Goal: Task Accomplishment & Management: Use online tool/utility

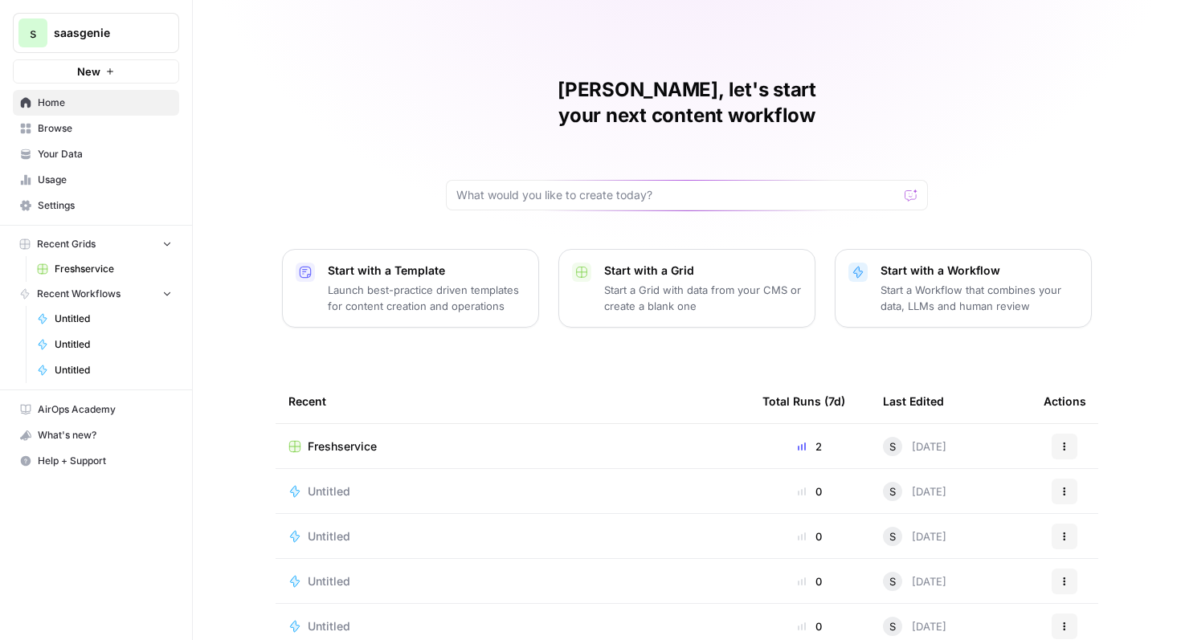
scroll to position [54, 0]
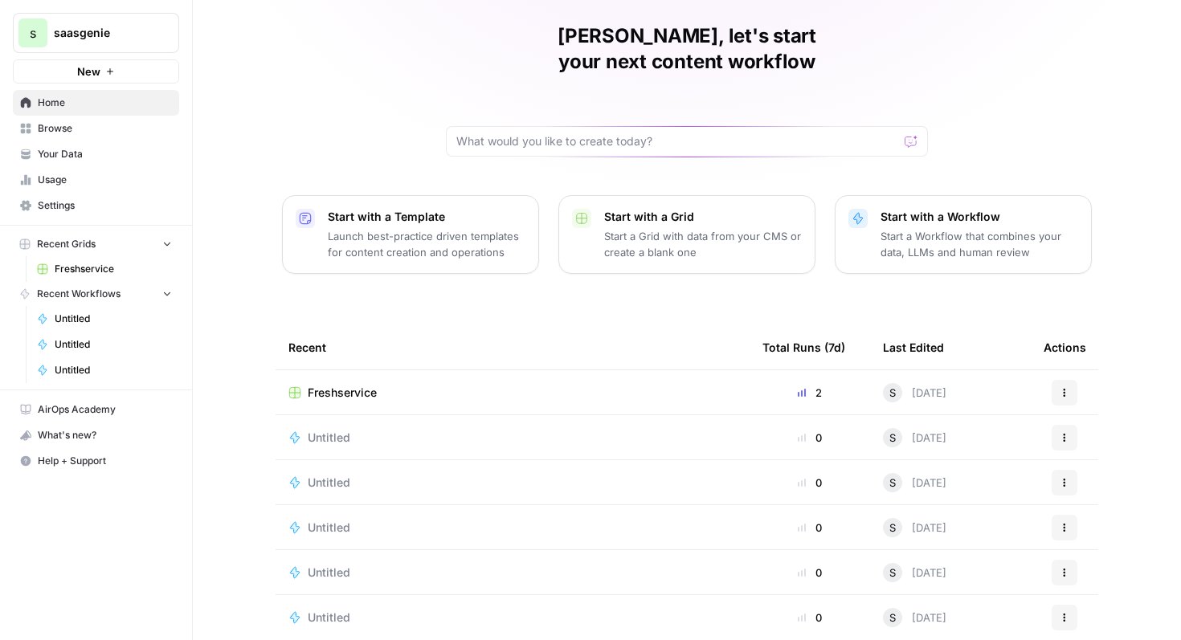
click at [343, 385] on span "Freshservice" at bounding box center [342, 393] width 69 height 16
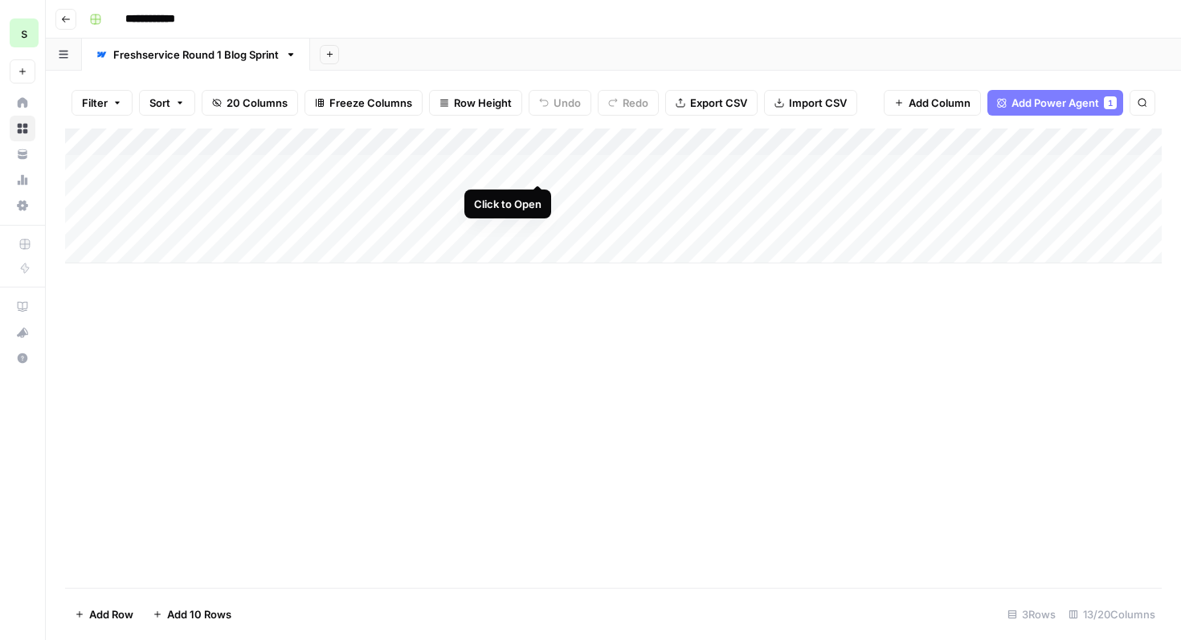
click at [539, 168] on div "Add Column" at bounding box center [613, 196] width 1097 height 135
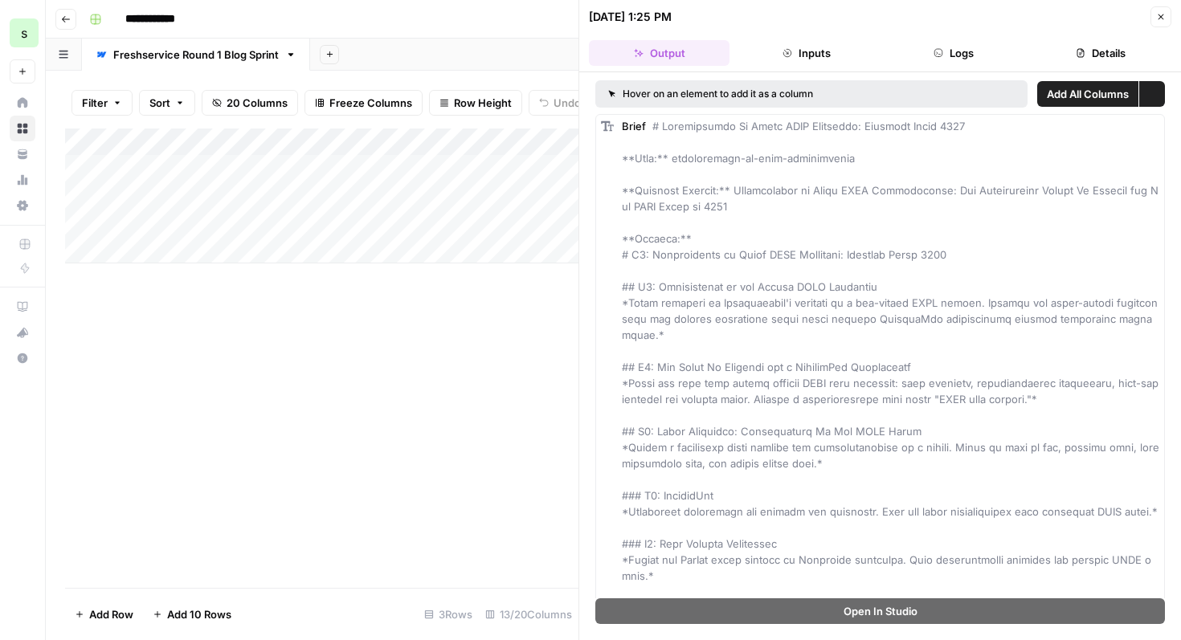
click at [1164, 17] on icon "button" at bounding box center [1161, 17] width 10 height 10
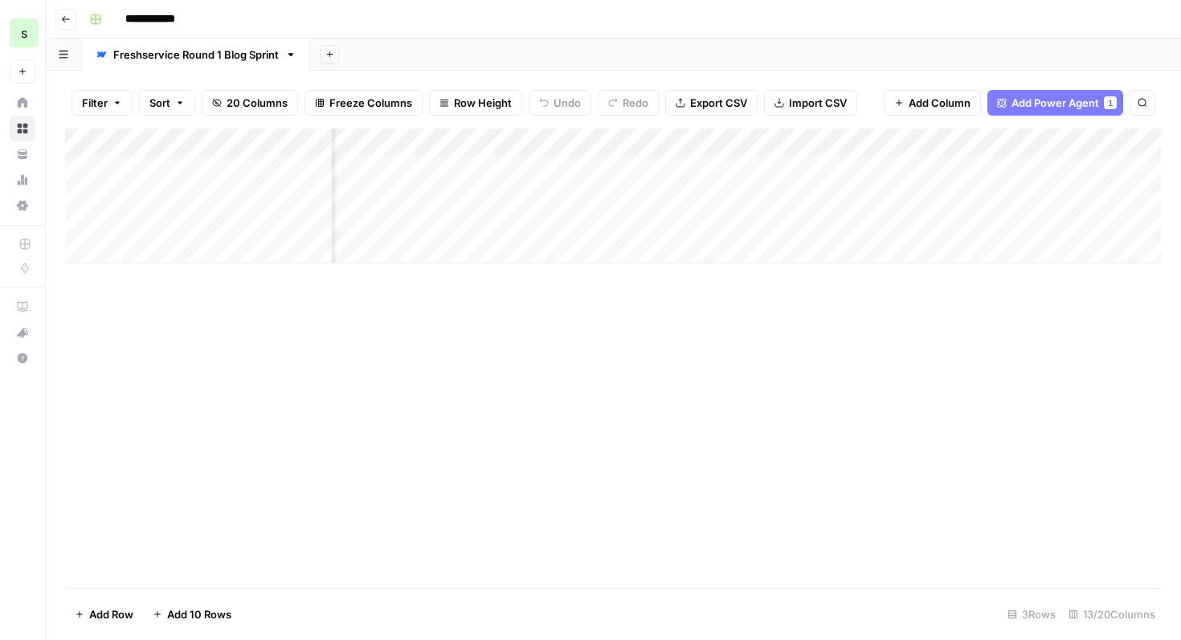
scroll to position [0, 182]
click at [816, 166] on div "Add Column" at bounding box center [613, 196] width 1097 height 135
click at [861, 165] on div "Add Column" at bounding box center [613, 196] width 1097 height 135
click at [861, 140] on div "Add Column" at bounding box center [613, 196] width 1097 height 135
click at [867, 212] on span "Text" at bounding box center [856, 219] width 125 height 16
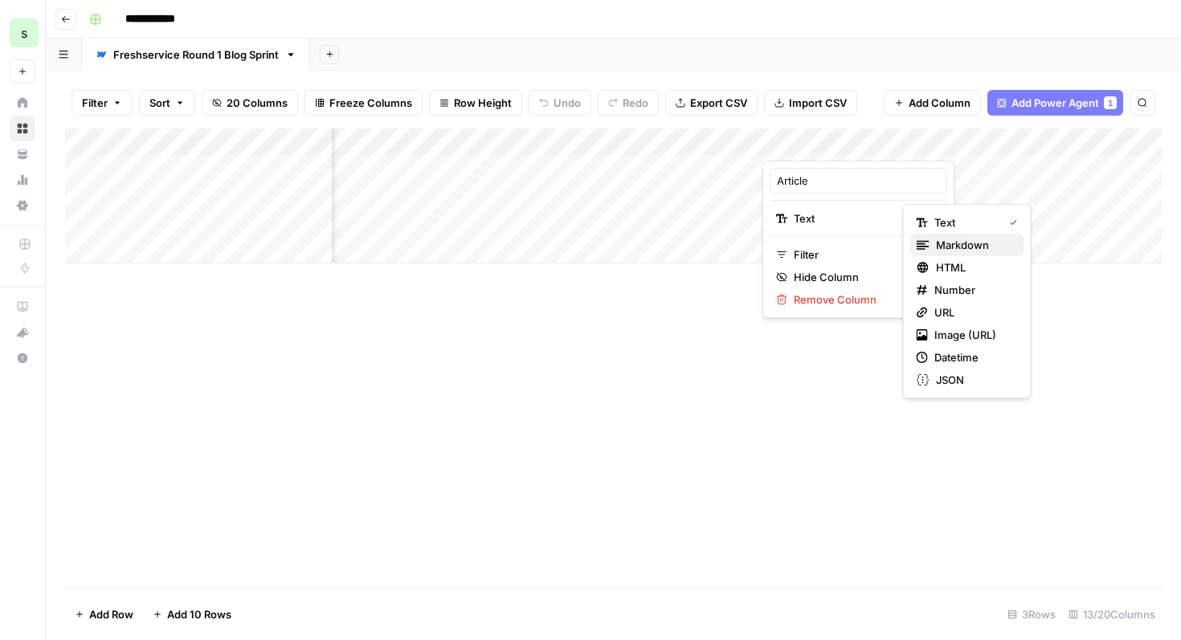
click at [963, 245] on span "Markdown" at bounding box center [974, 245] width 76 height 16
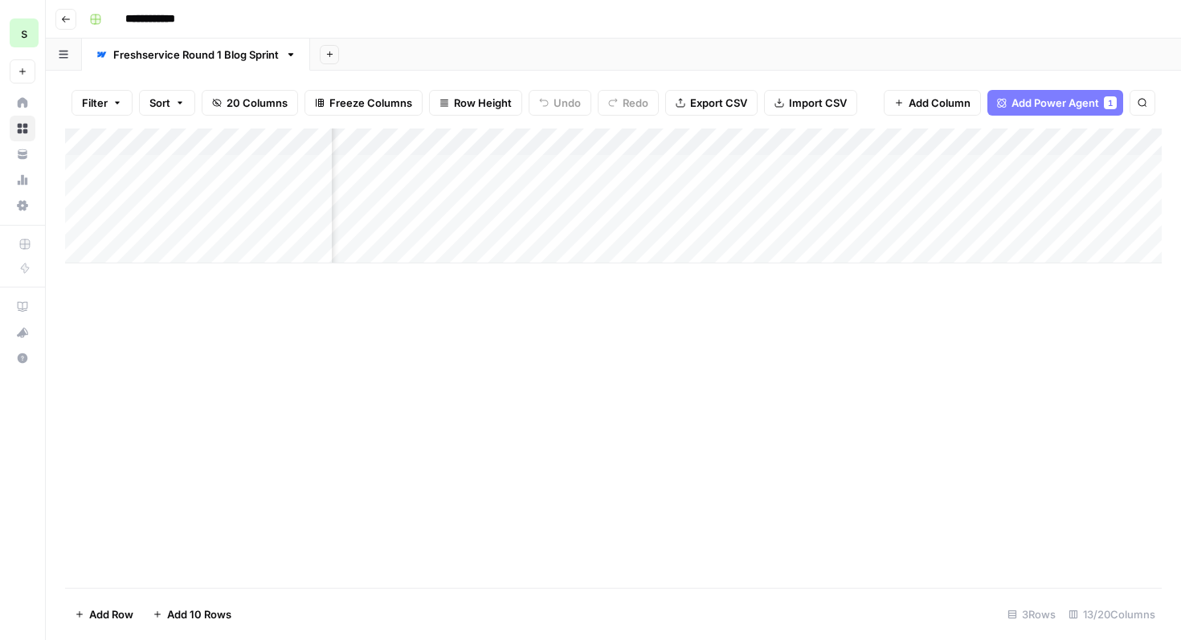
click at [860, 168] on div "Add Column" at bounding box center [613, 196] width 1097 height 135
click at [849, 174] on div "Add Column" at bounding box center [613, 196] width 1097 height 135
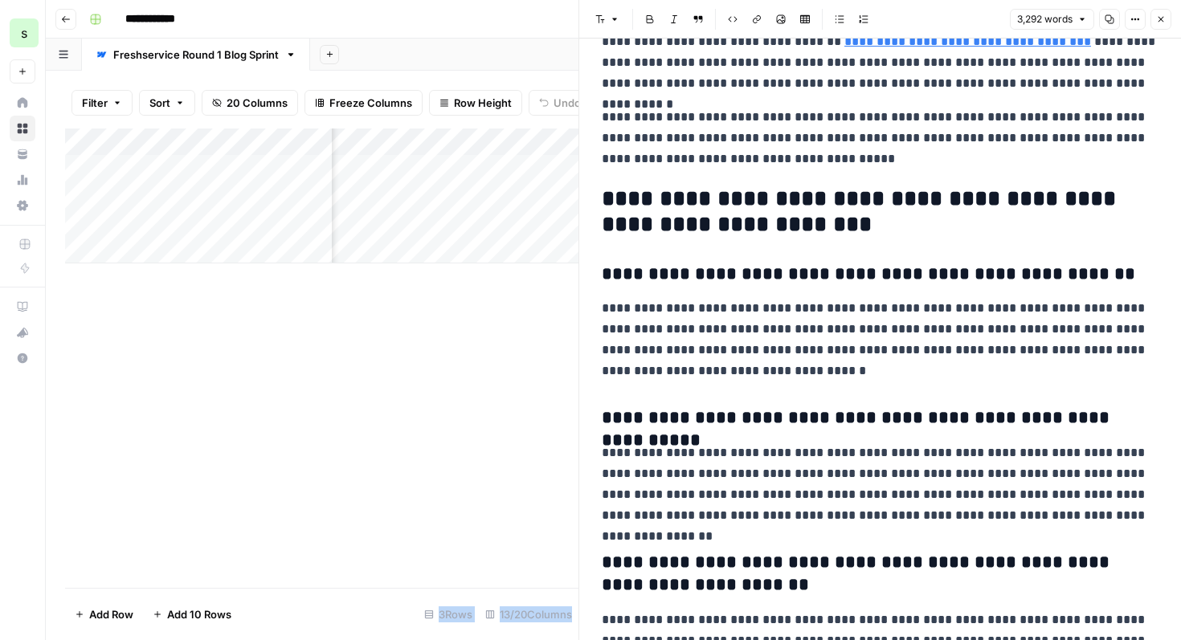
scroll to position [10743, 0]
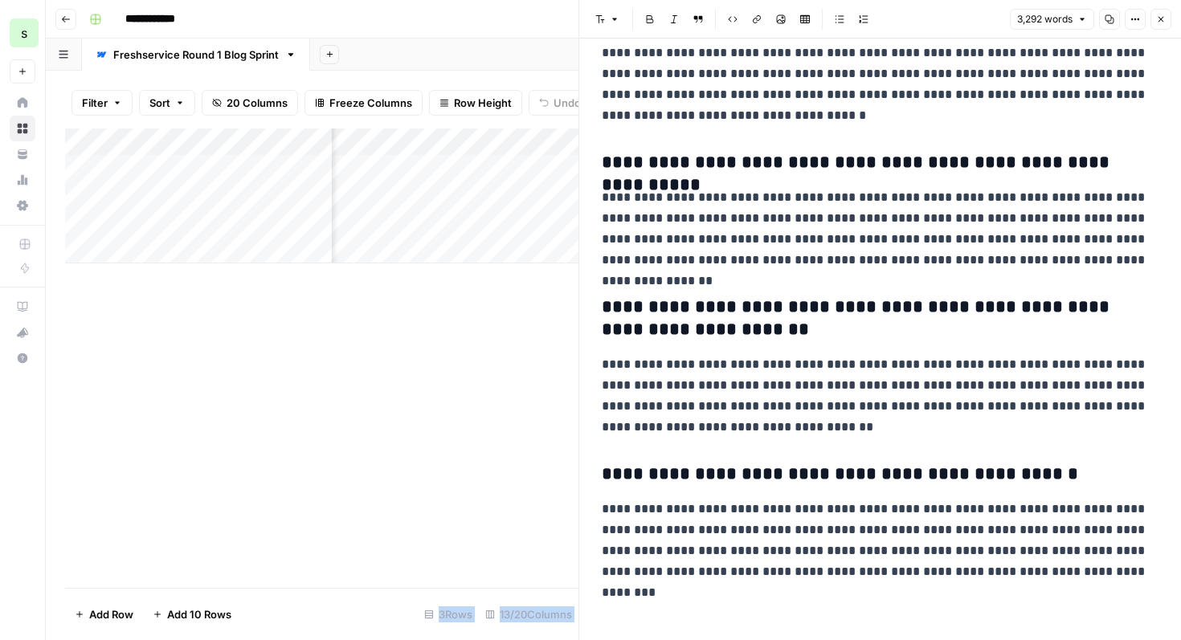
click at [1161, 16] on icon "button" at bounding box center [1161, 19] width 10 height 10
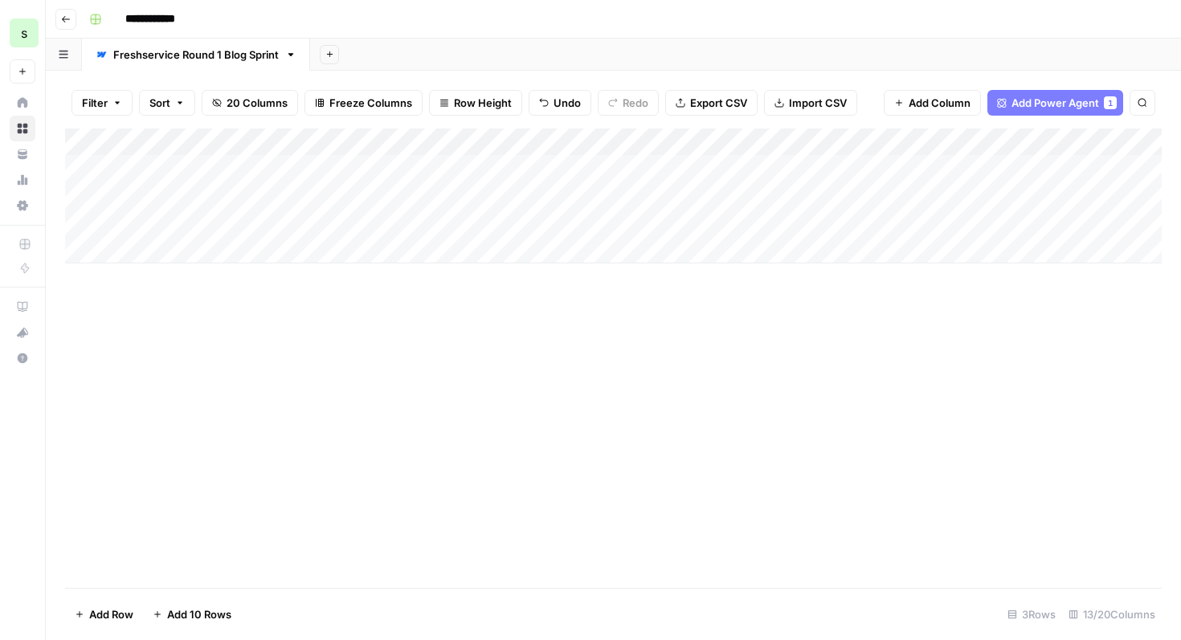
click at [705, 515] on div "Add Column" at bounding box center [613, 359] width 1097 height 460
click at [706, 455] on div "Add Column" at bounding box center [613, 359] width 1097 height 460
